Goal: Information Seeking & Learning: Learn about a topic

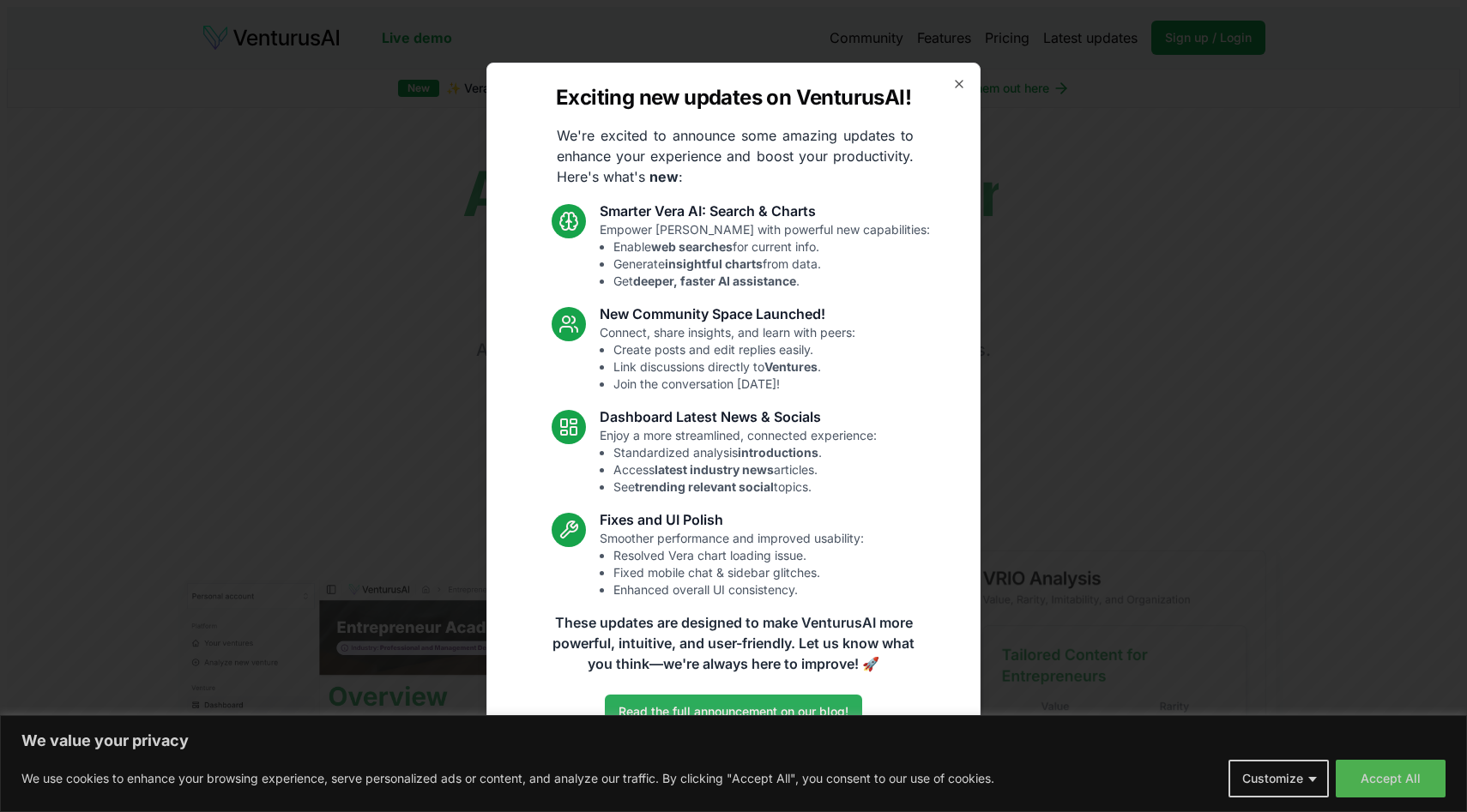
click at [746, 706] on link "Read the full announcement on our blog!" at bounding box center [734, 711] width 257 height 34
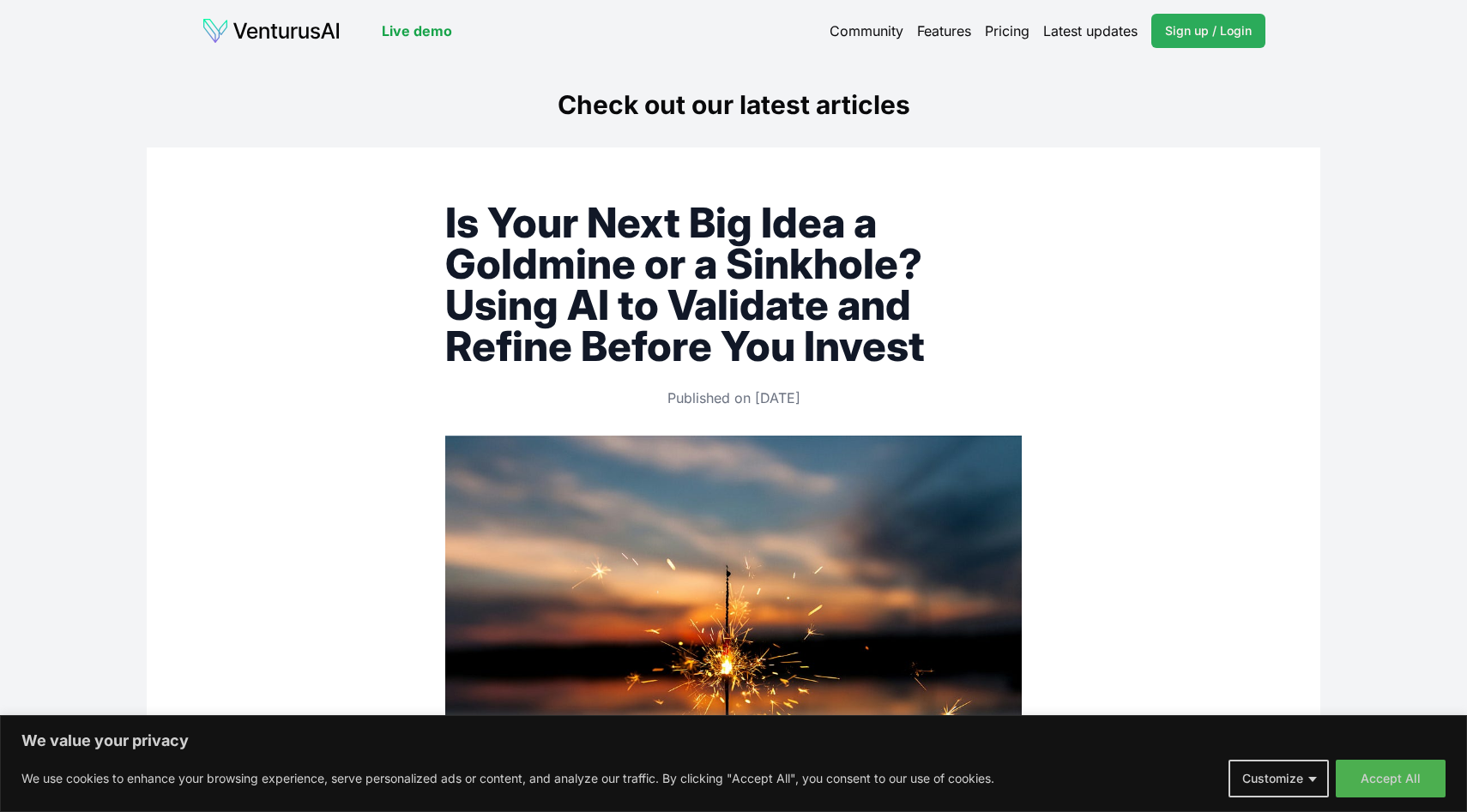
click at [1222, 22] on span "Sign up / Login" at bounding box center [1209, 31] width 87 height 18
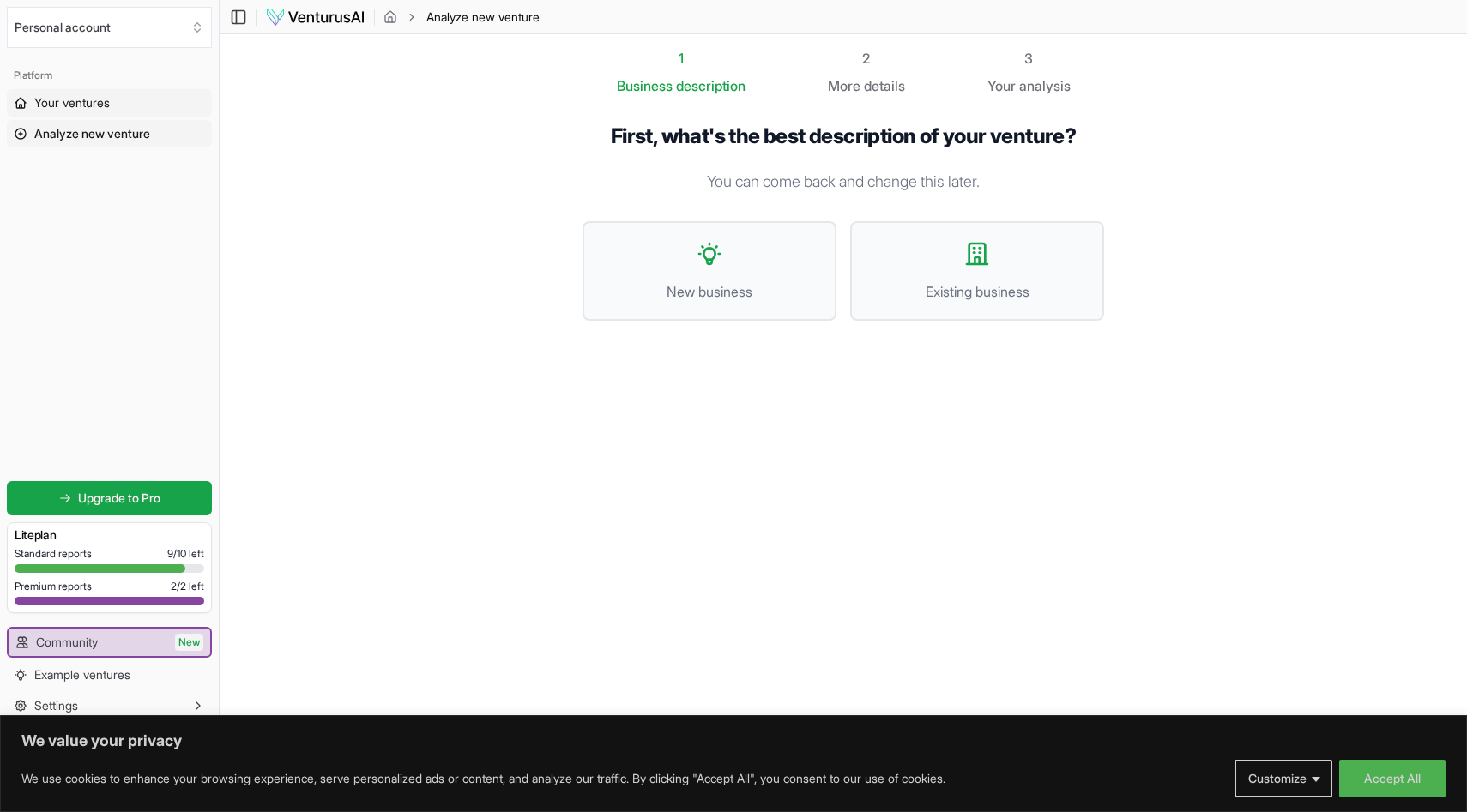
click at [122, 97] on link "Your ventures" at bounding box center [108, 103] width 205 height 28
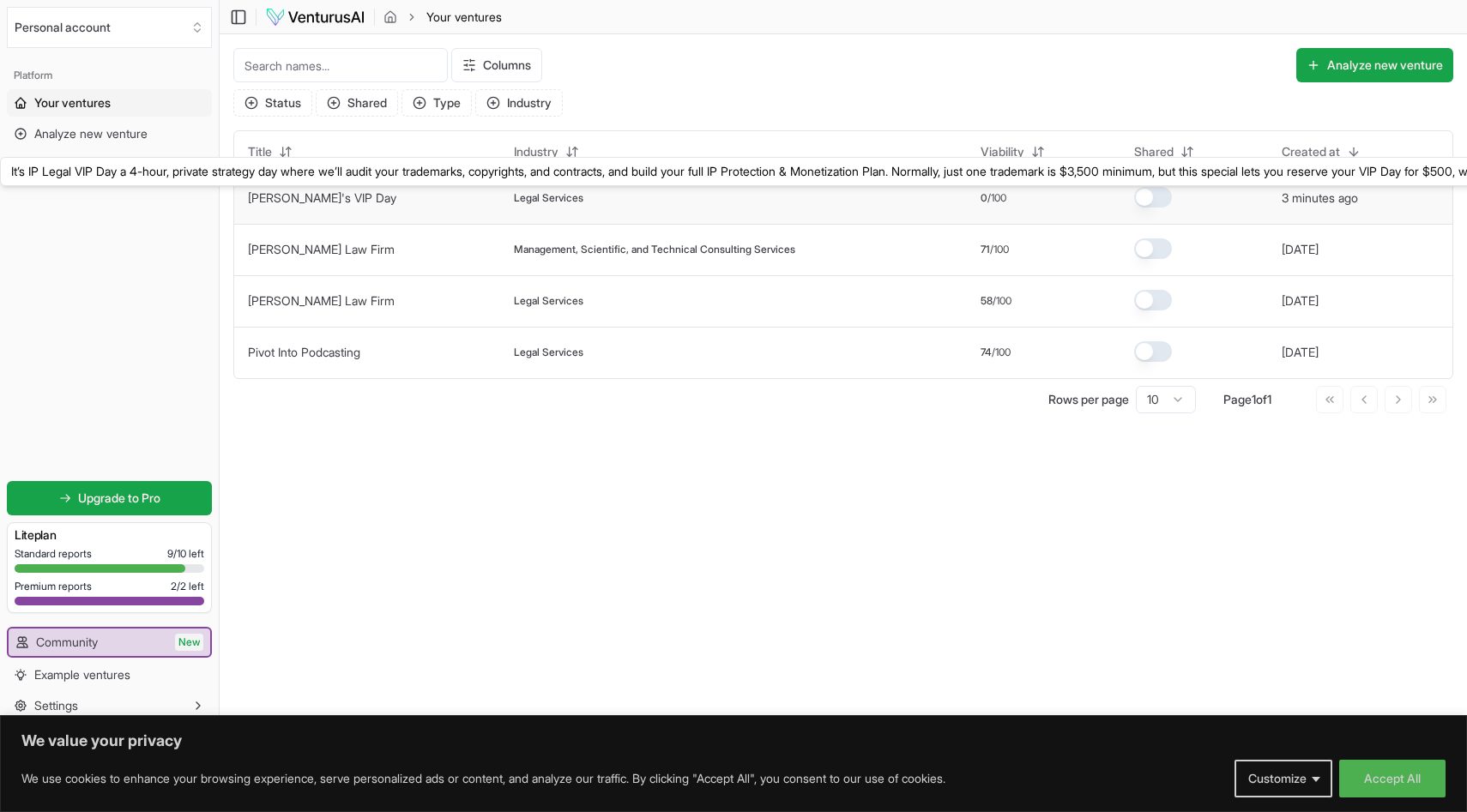
click at [282, 194] on link "Karin's VIP Day" at bounding box center [322, 198] width 148 height 15
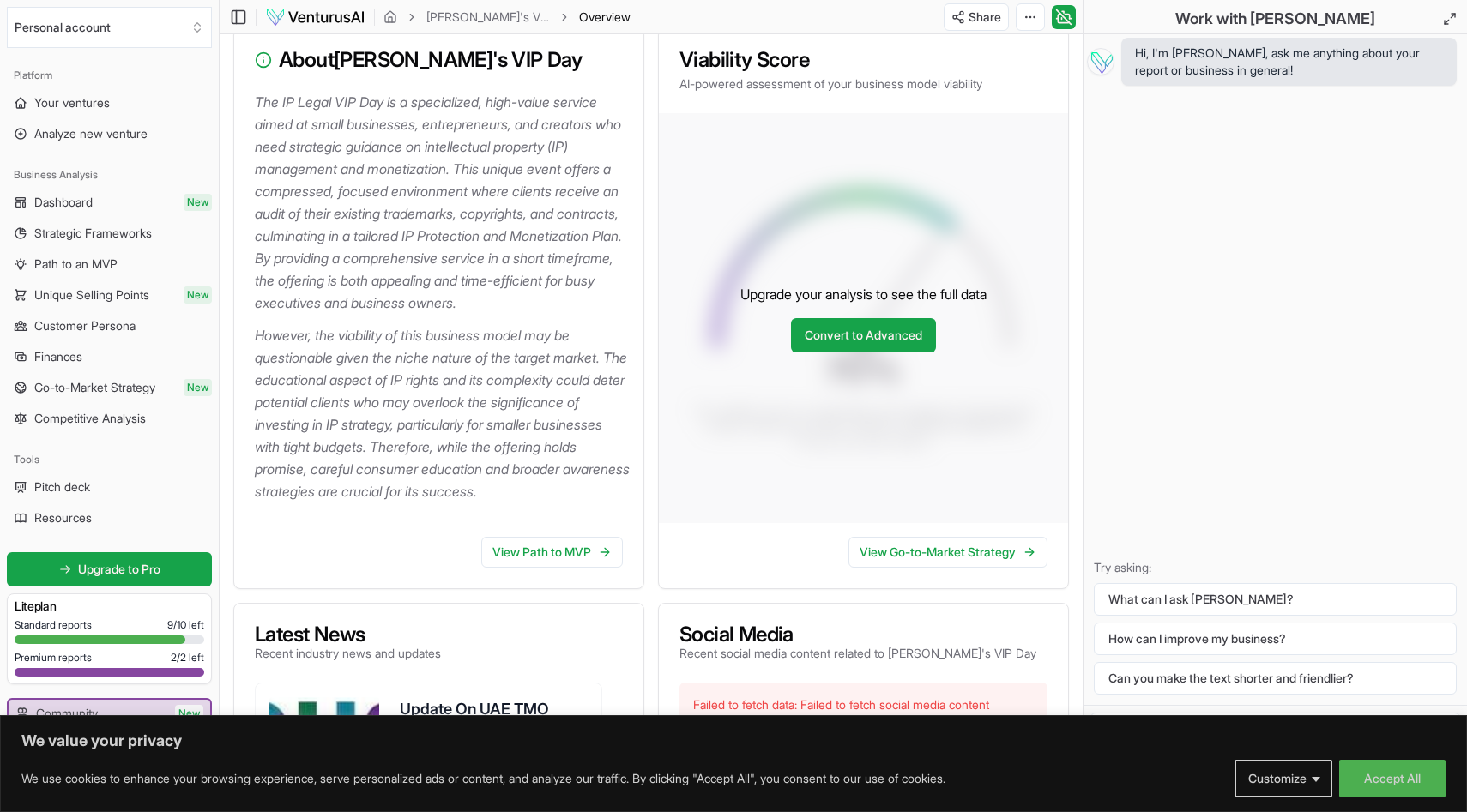
scroll to position [279, 0]
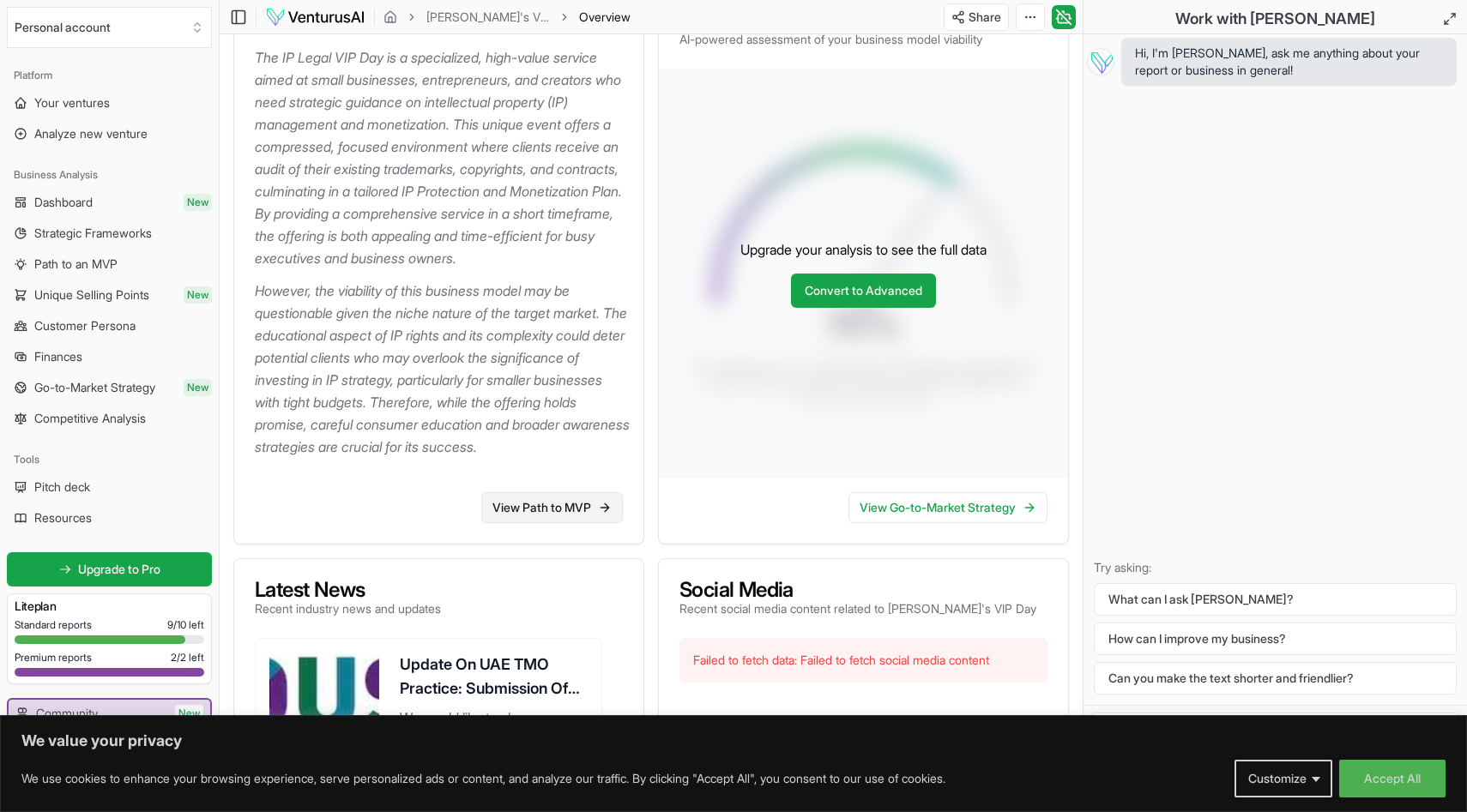
click at [506, 523] on link "View Path to MVP" at bounding box center [552, 507] width 142 height 31
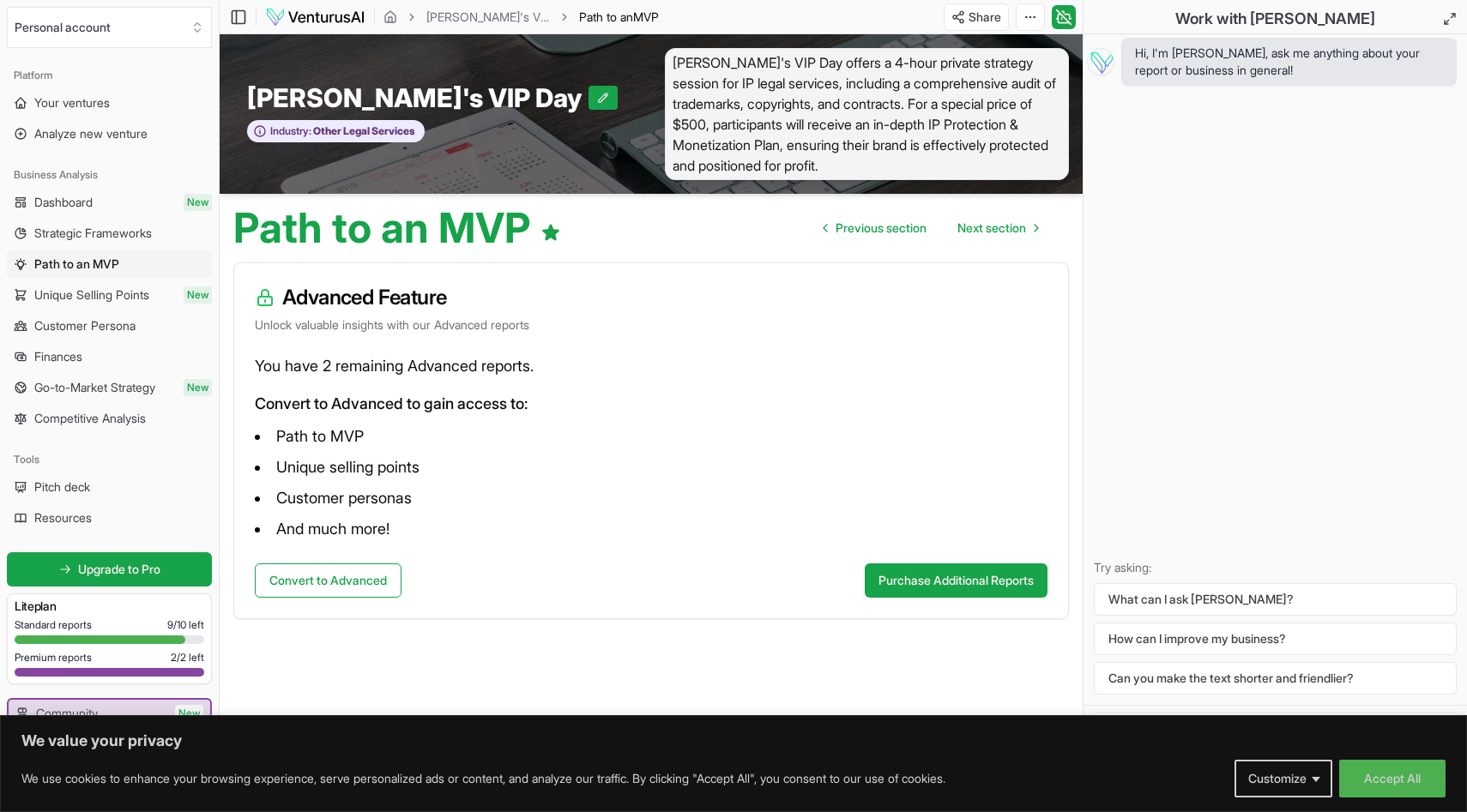
scroll to position [1, 0]
click at [352, 577] on button "Convert to Advanced" at bounding box center [328, 580] width 146 height 34
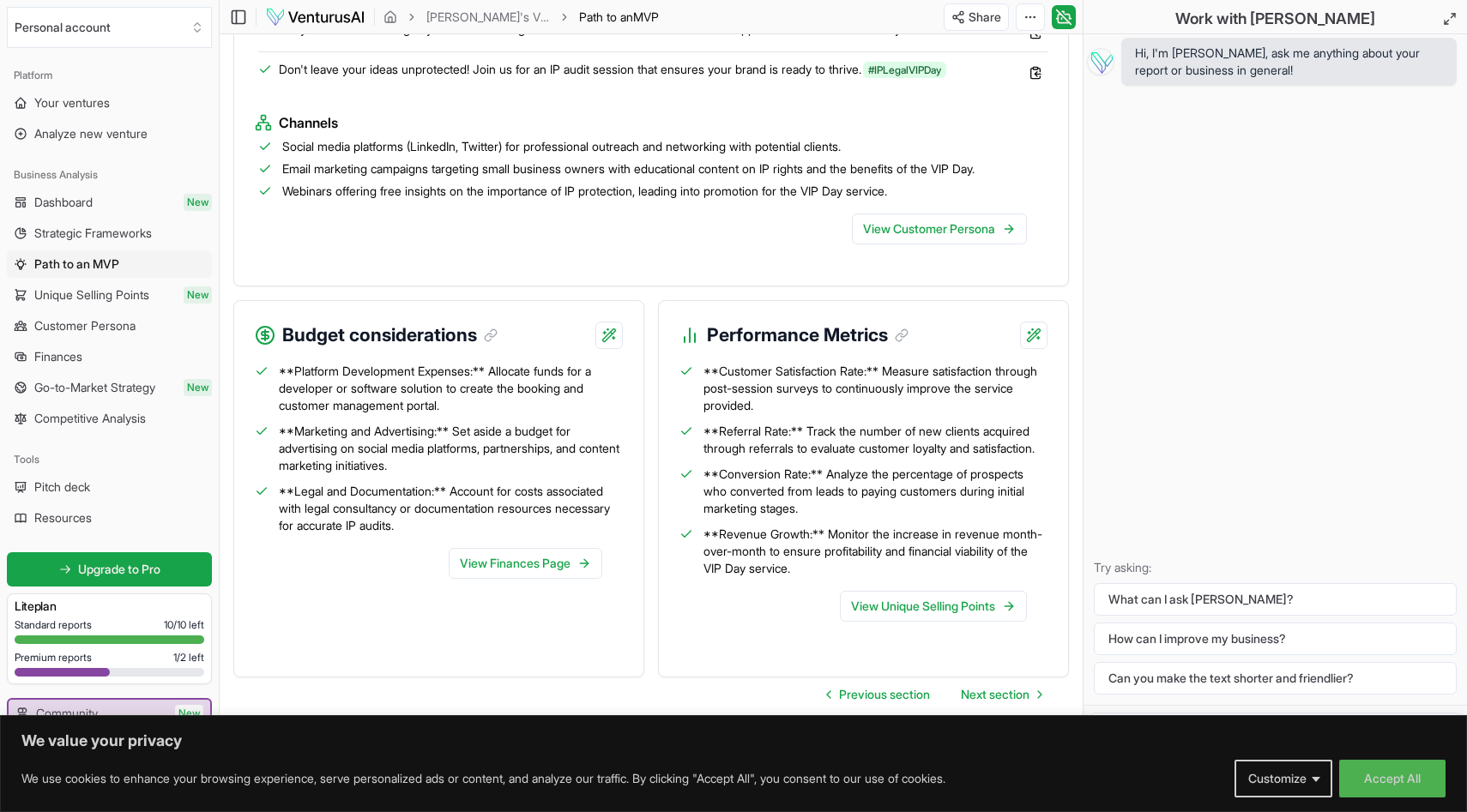
scroll to position [1885, 0]
click at [1302, 783] on button "Customize" at bounding box center [1284, 779] width 98 height 38
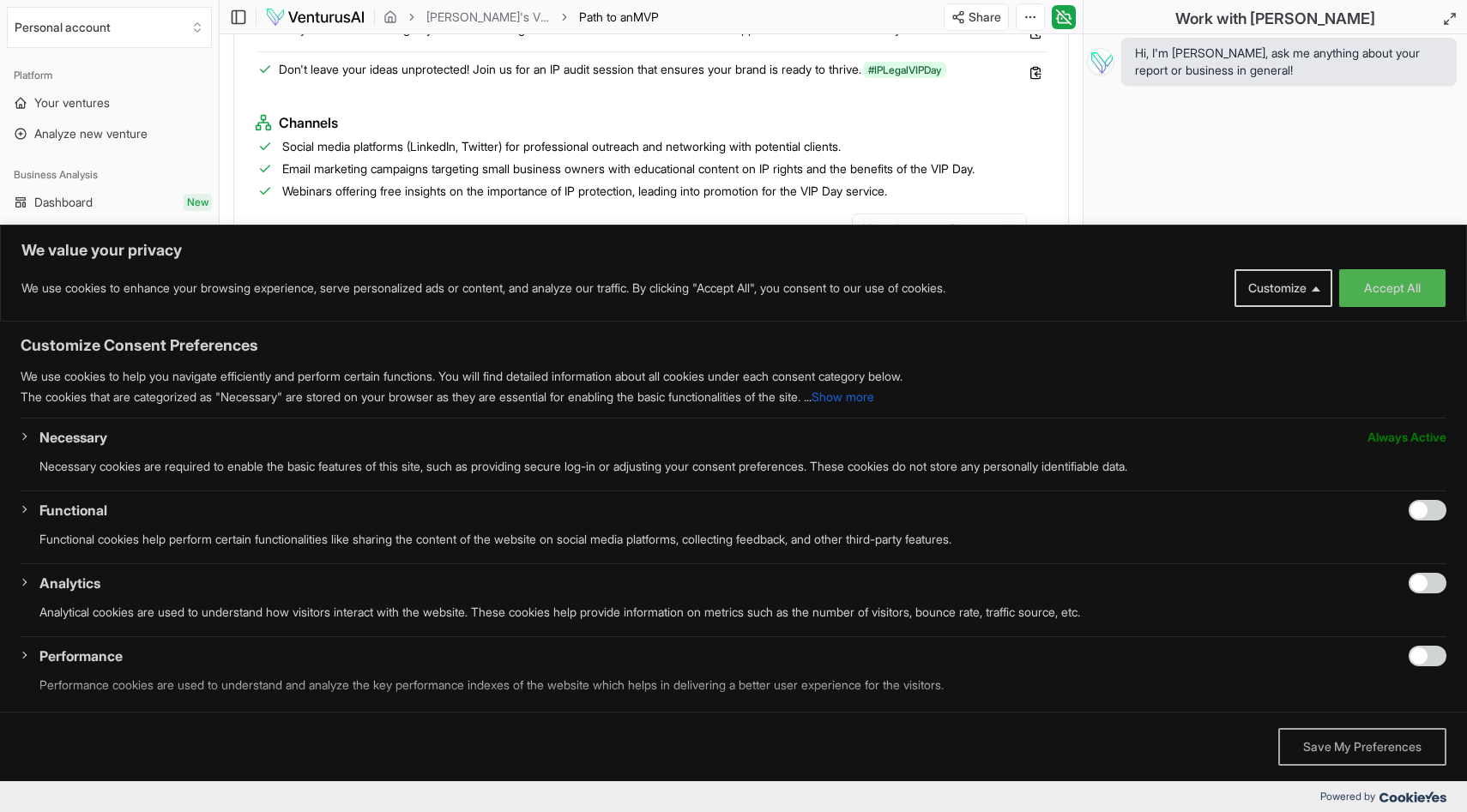
click at [1361, 754] on button "Save My Preferences" at bounding box center [1362, 746] width 169 height 38
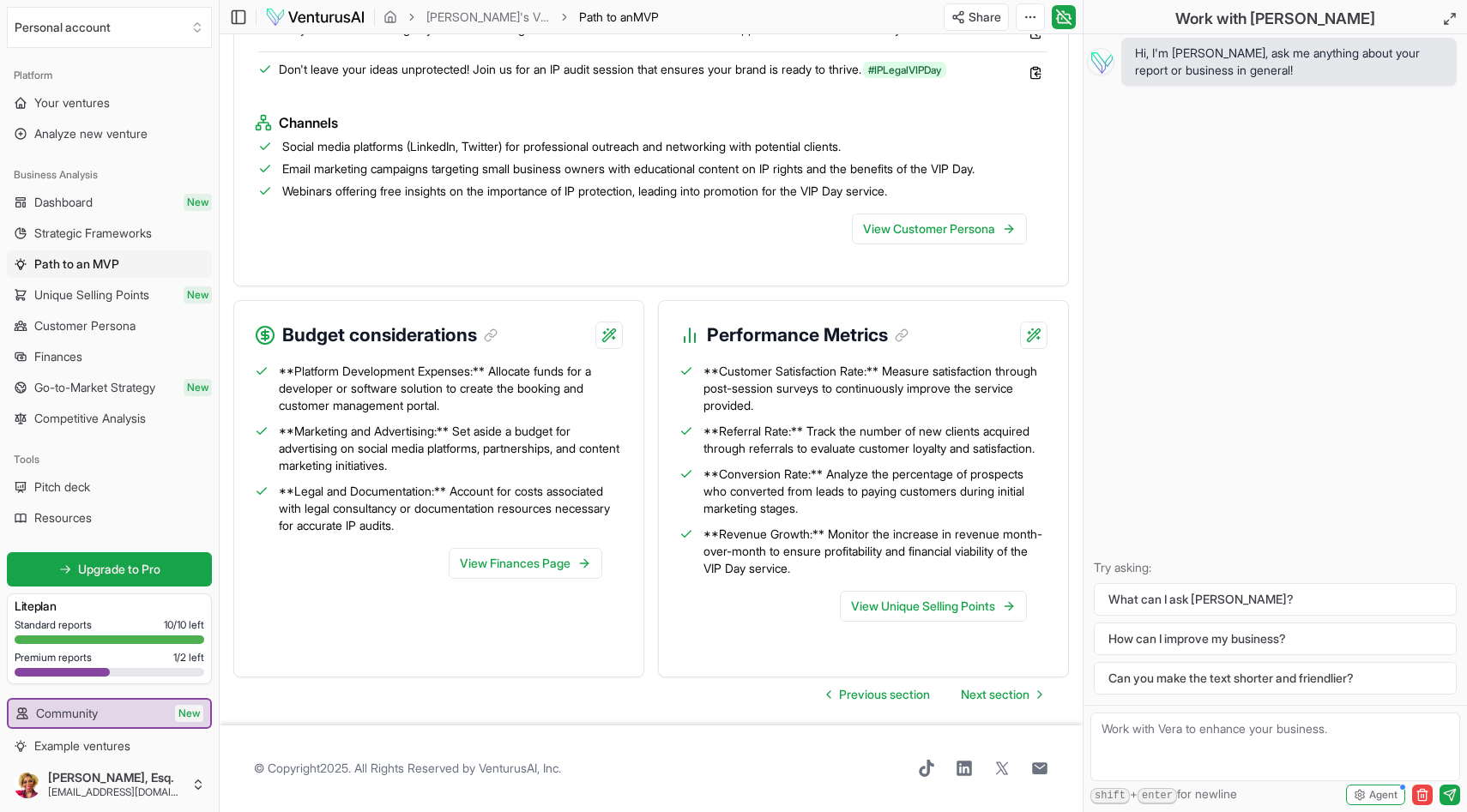
scroll to position [1868, 0]
click at [924, 620] on link "View Unique Selling Points" at bounding box center [934, 606] width 187 height 31
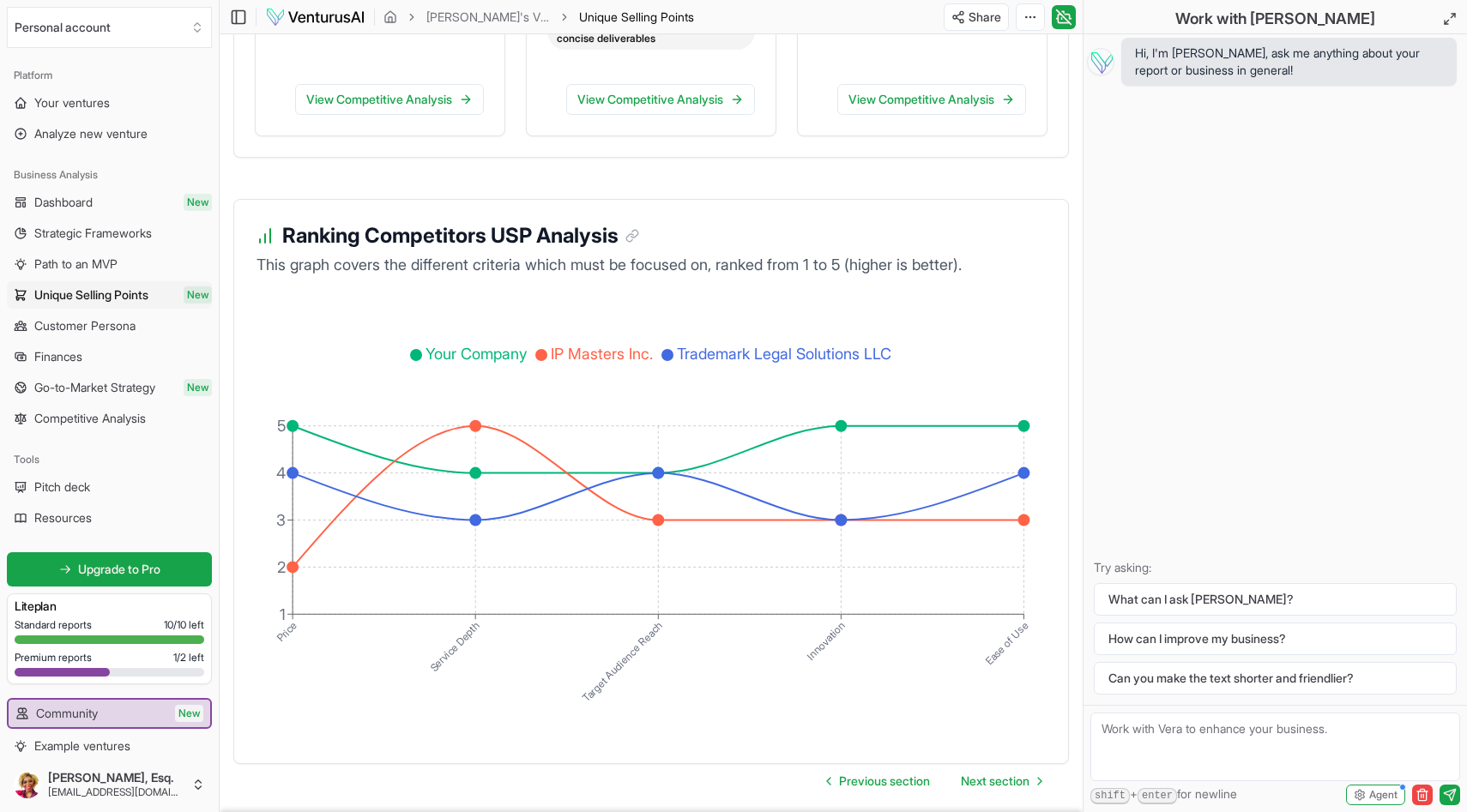
scroll to position [3219, 0]
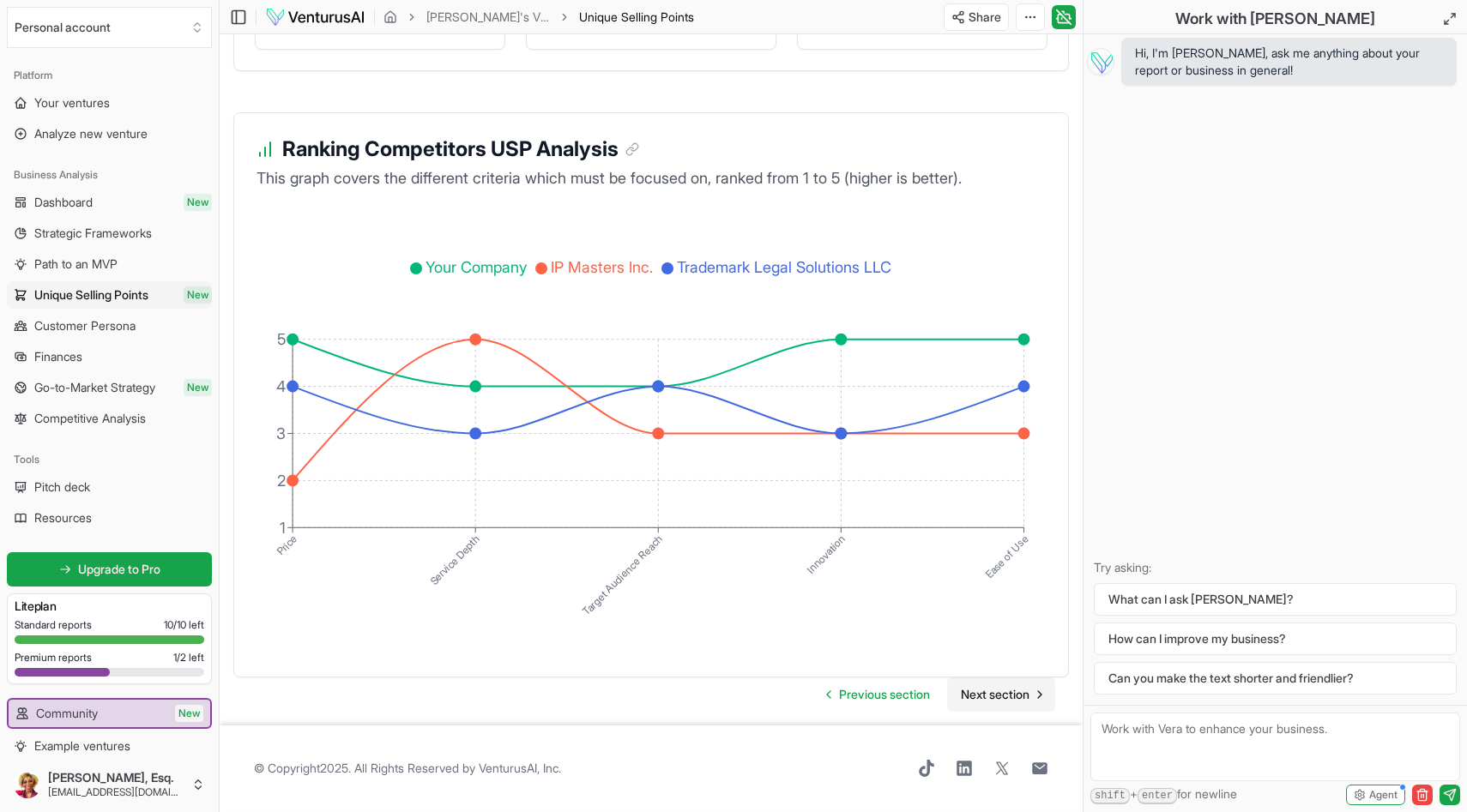
click at [1003, 695] on span "Next section" at bounding box center [995, 694] width 69 height 18
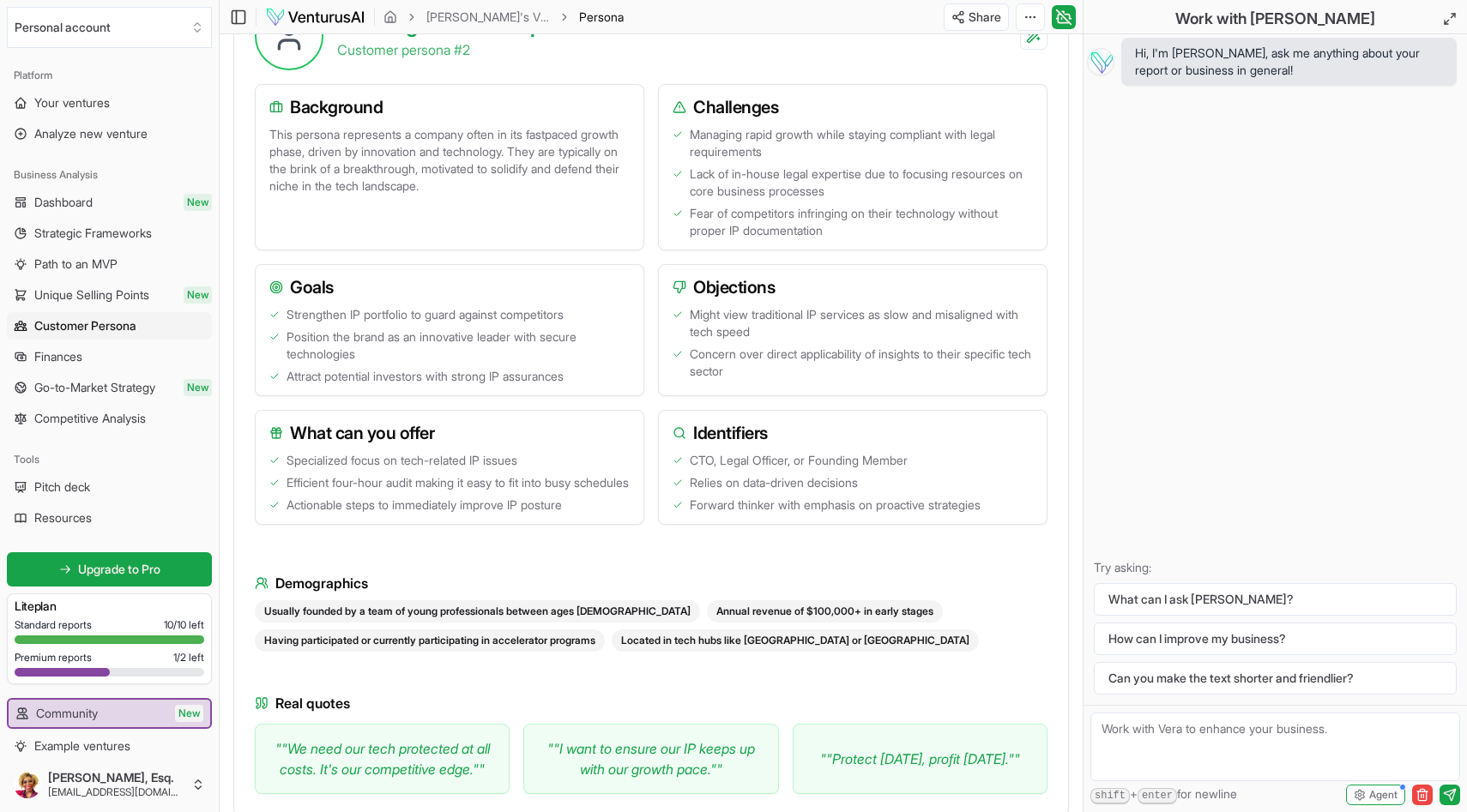
scroll to position [1604, 0]
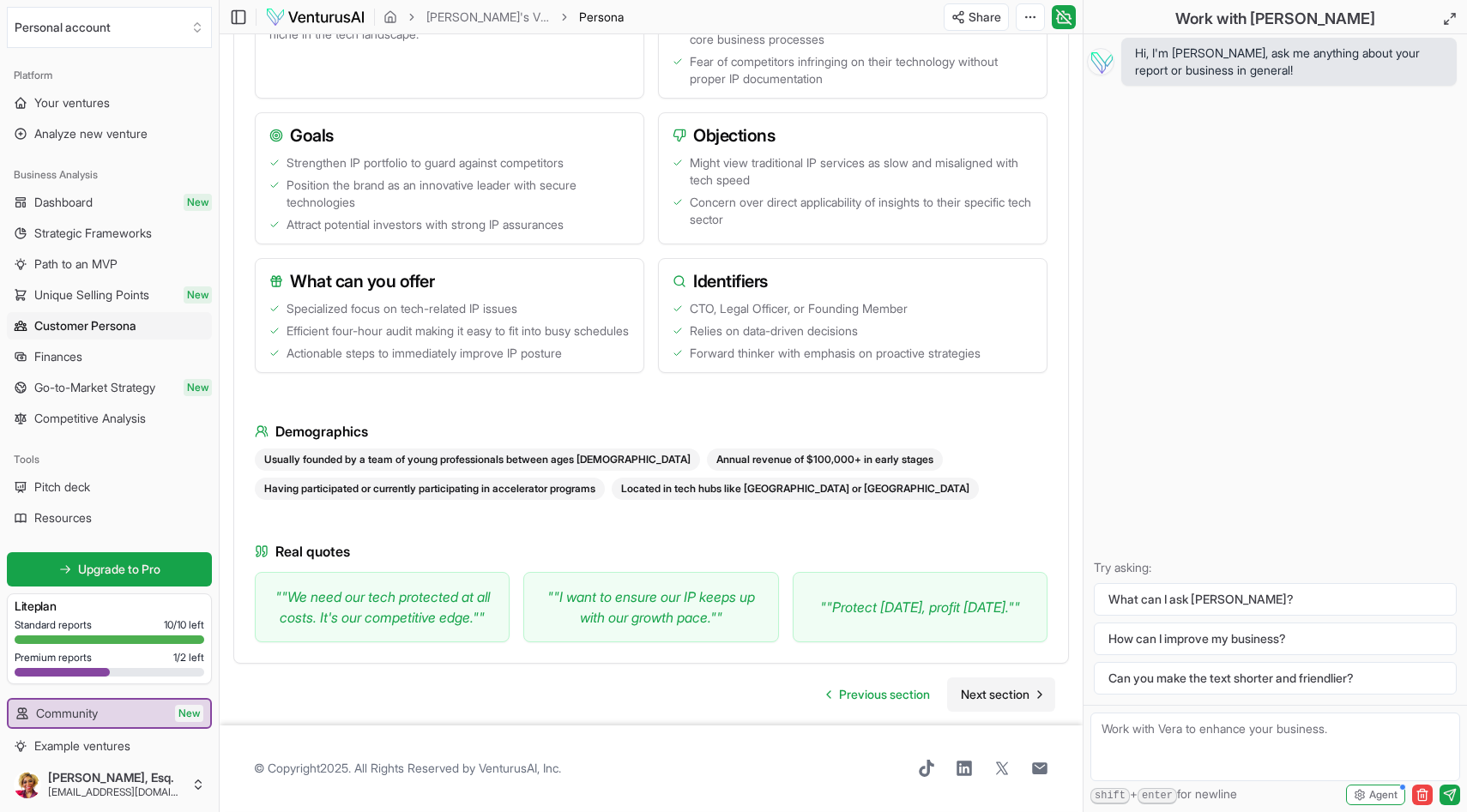
click at [1003, 695] on span "Next section" at bounding box center [995, 694] width 69 height 18
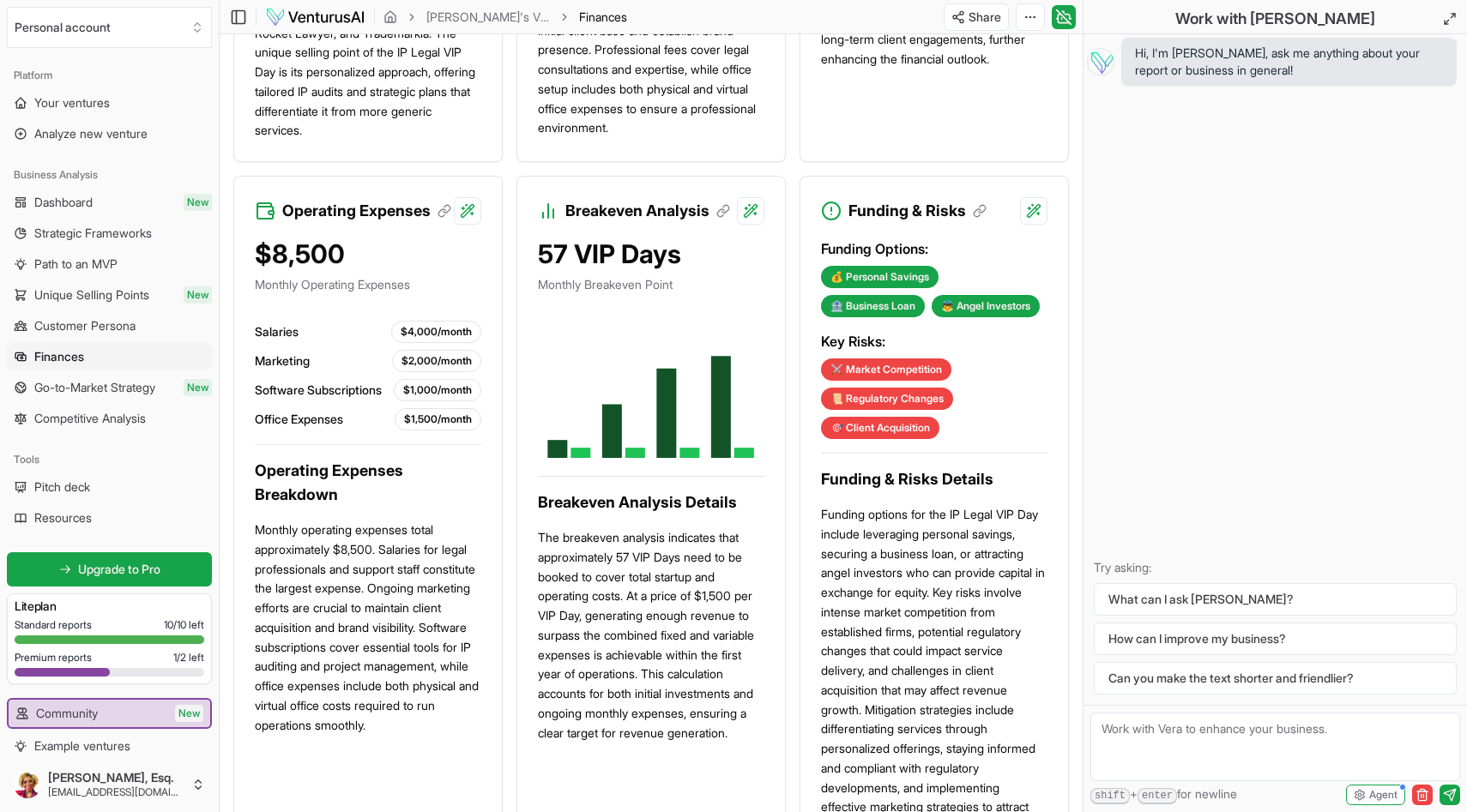
scroll to position [1008, 0]
click at [115, 262] on span "Path to an MVP" at bounding box center [76, 264] width 83 height 18
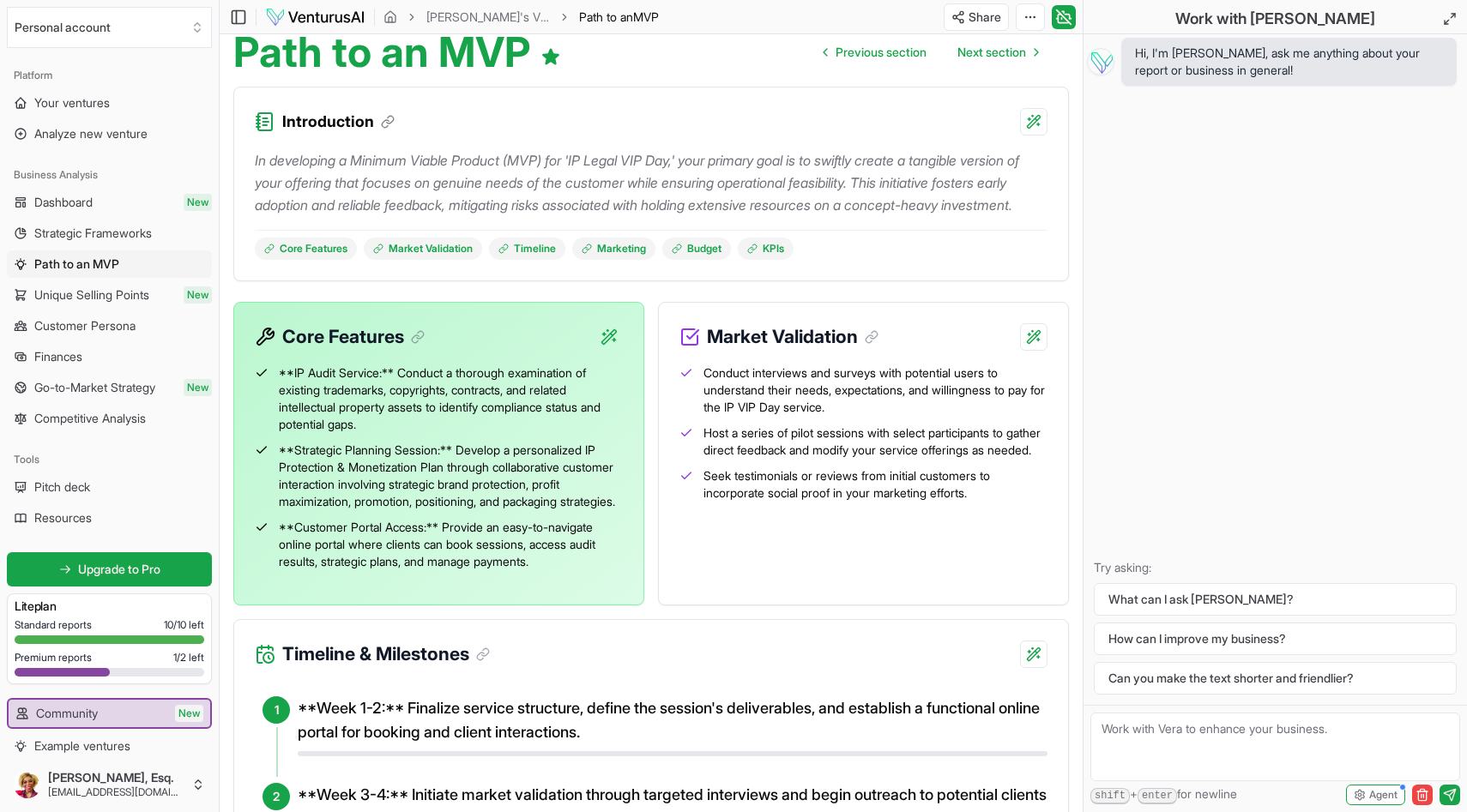
scroll to position [249, 0]
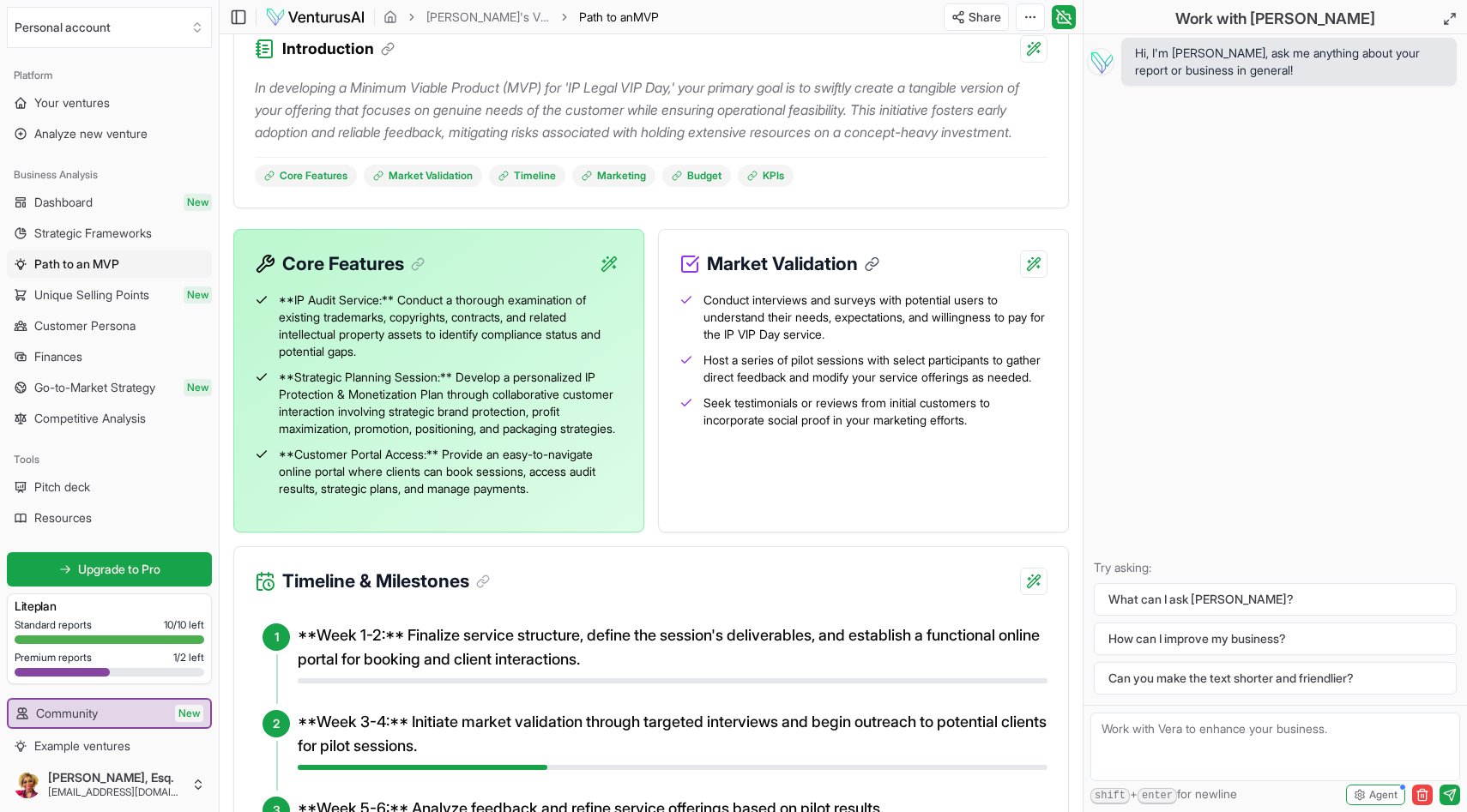
click at [878, 272] on icon at bounding box center [872, 264] width 16 height 16
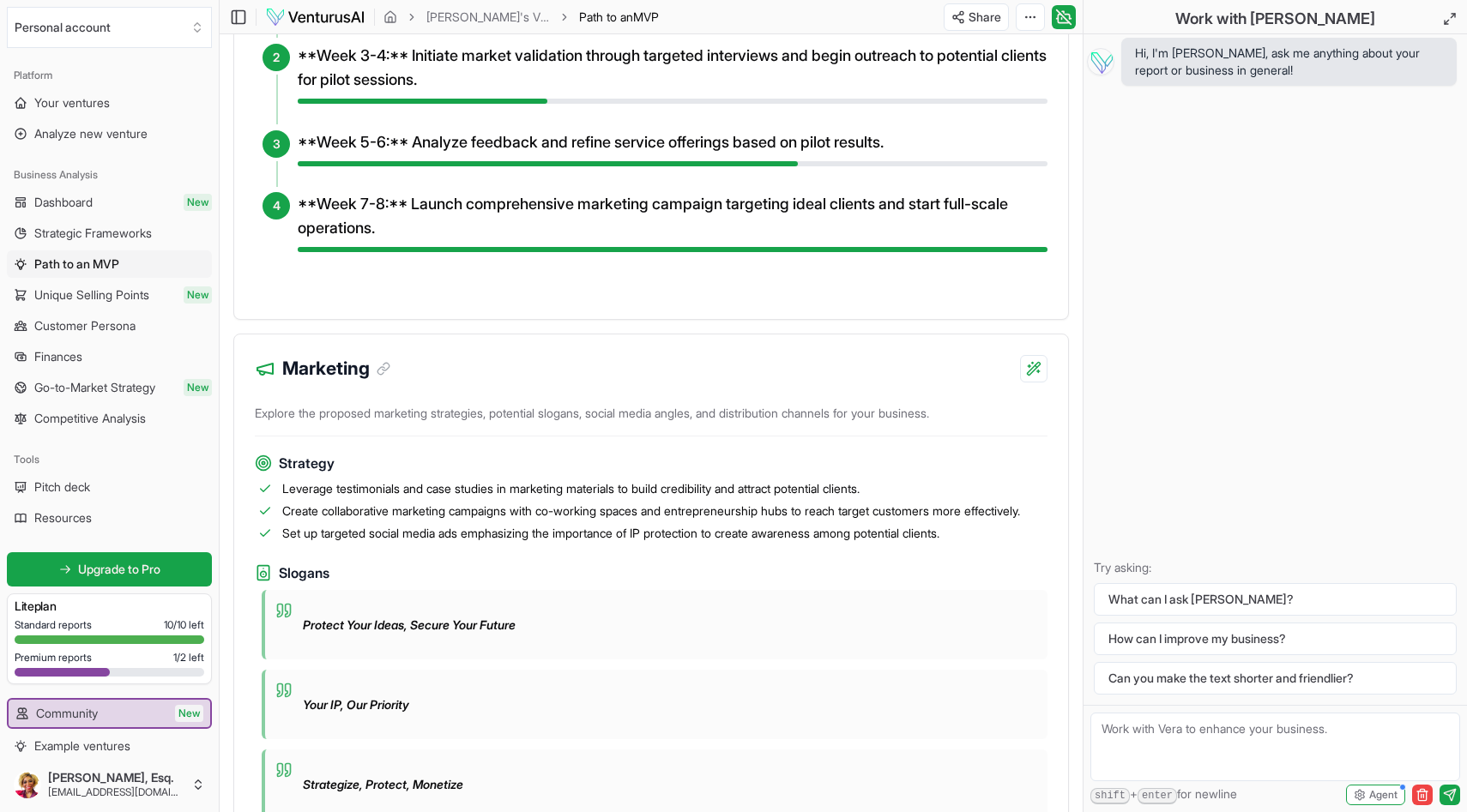
scroll to position [902, 0]
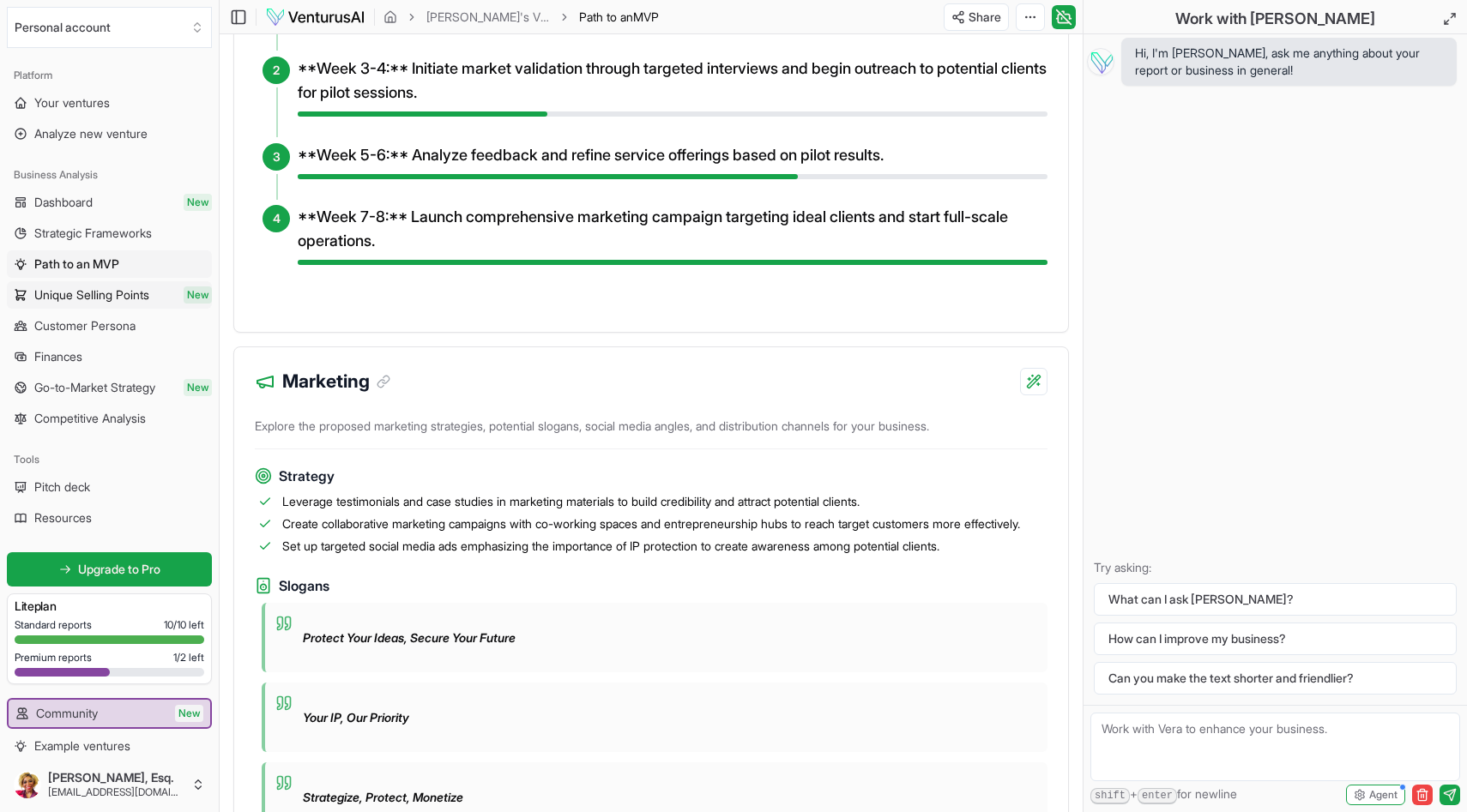
click at [132, 292] on span "Unique Selling Points" at bounding box center [92, 294] width 115 height 18
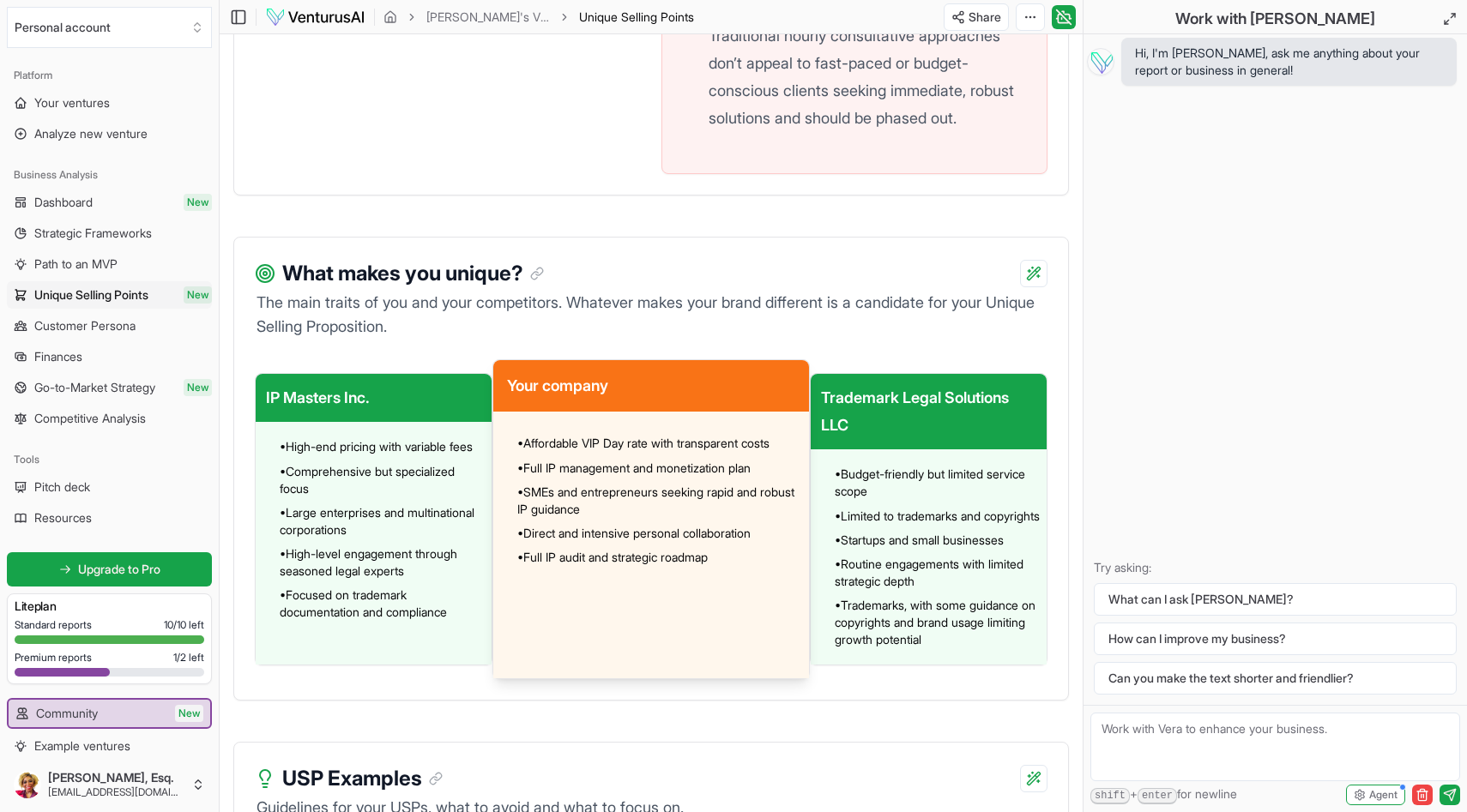
scroll to position [1217, 0]
